Goal: Check status: Check status

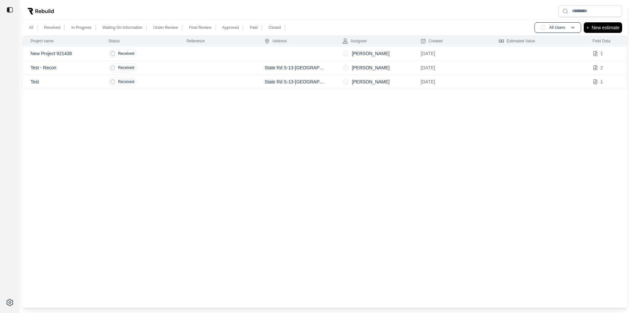
click at [111, 81] on icon at bounding box center [112, 81] width 5 height 5
click at [128, 53] on p "Received" at bounding box center [126, 53] width 16 height 5
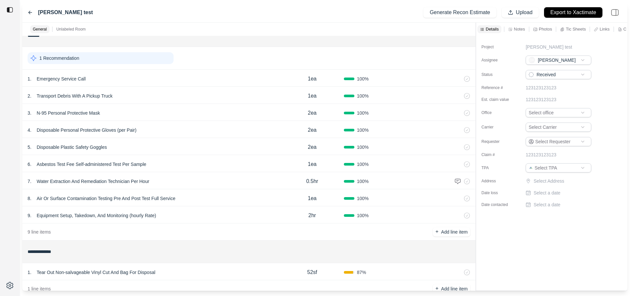
scroll to position [29, 0]
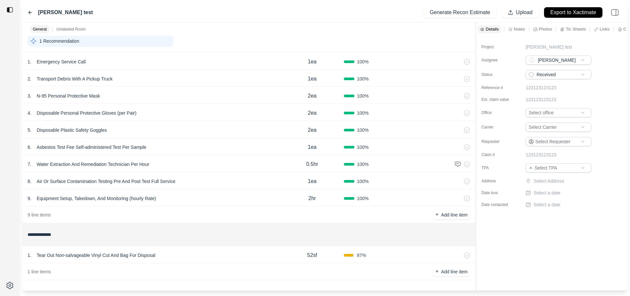
click at [127, 254] on p "Tear Out Non-salvageable Vinyl Cut And Bag For Disposal" at bounding box center [96, 254] width 124 height 9
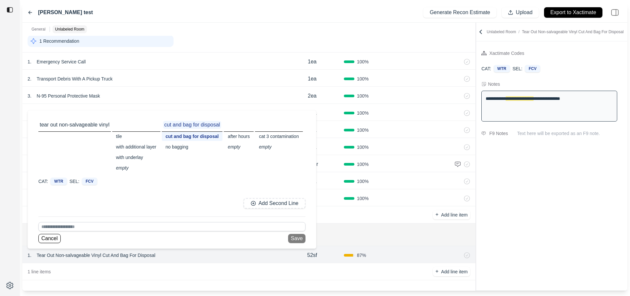
click at [298, 237] on div "Cancel Save" at bounding box center [171, 238] width 267 height 9
click at [296, 237] on div "Cancel Save" at bounding box center [171, 238] width 267 height 9
click at [53, 237] on button "Cancel" at bounding box center [49, 238] width 22 height 9
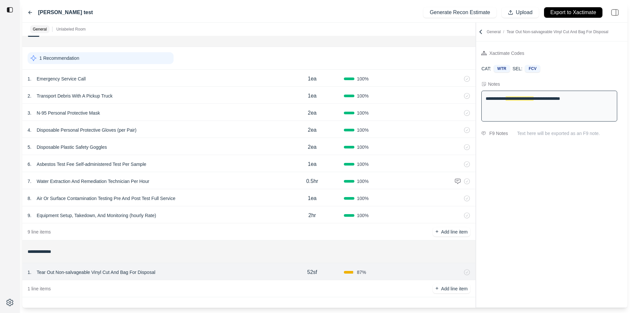
scroll to position [11, 0]
